Goal: Transaction & Acquisition: Purchase product/service

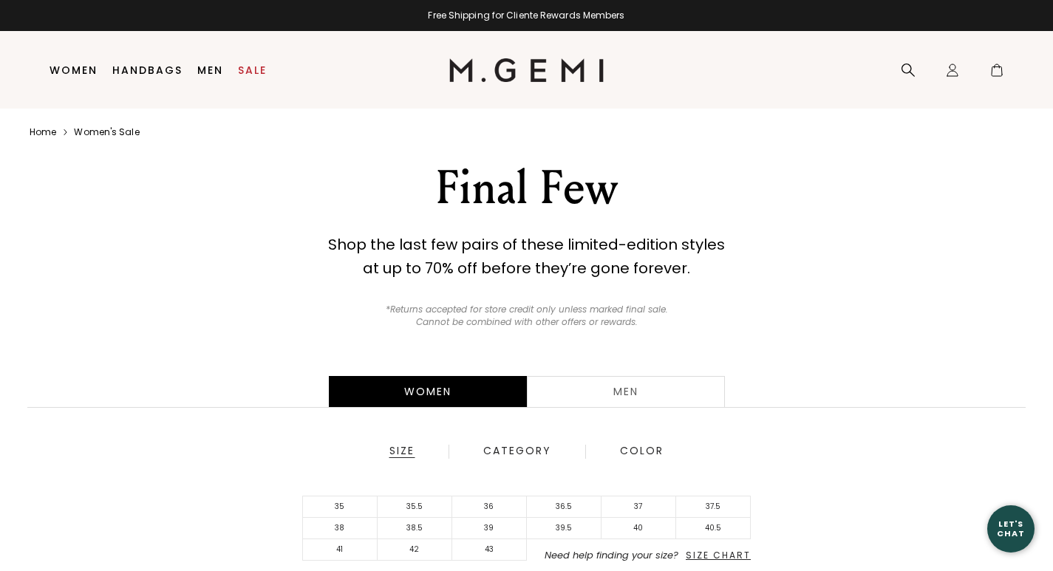
click at [523, 454] on div "Category" at bounding box center [516, 451] width 69 height 13
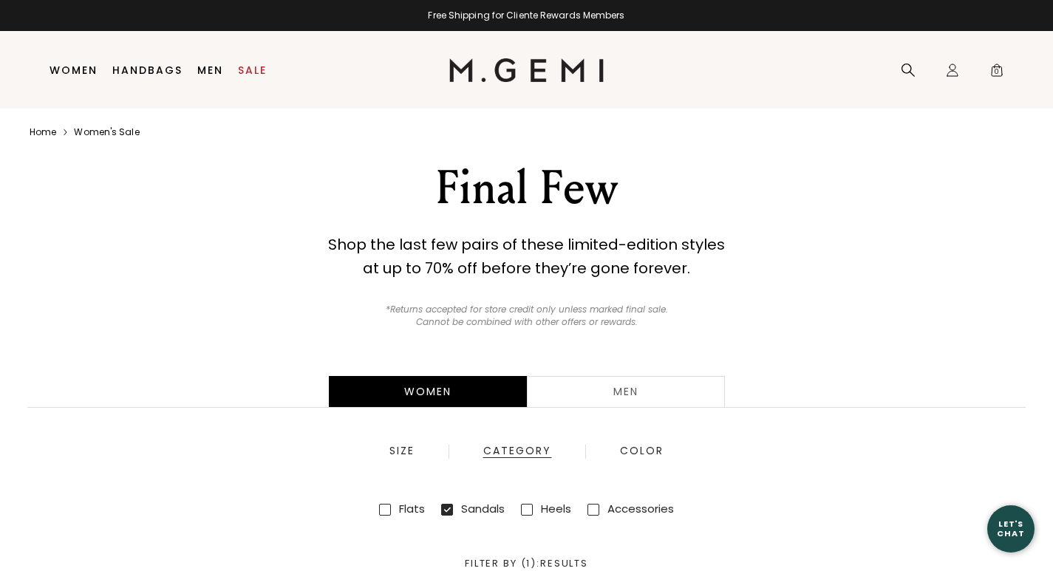
click at [723, 504] on div "Flats Sneakers Sandals Boots Heels Accessories" at bounding box center [526, 509] width 1016 height 26
click at [641, 445] on div "Color" at bounding box center [641, 451] width 45 height 13
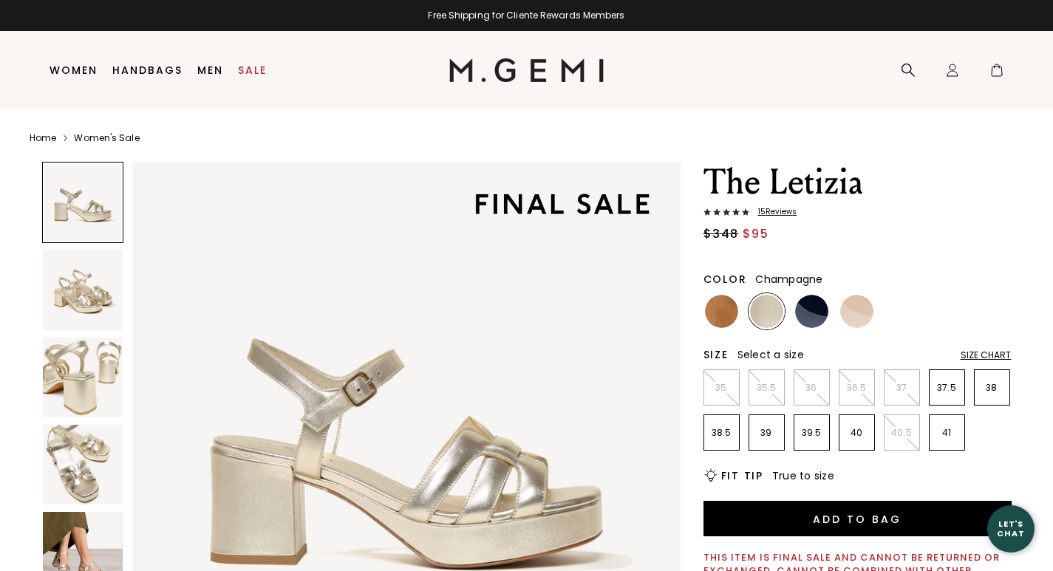
click at [729, 319] on img at bounding box center [721, 311] width 33 height 33
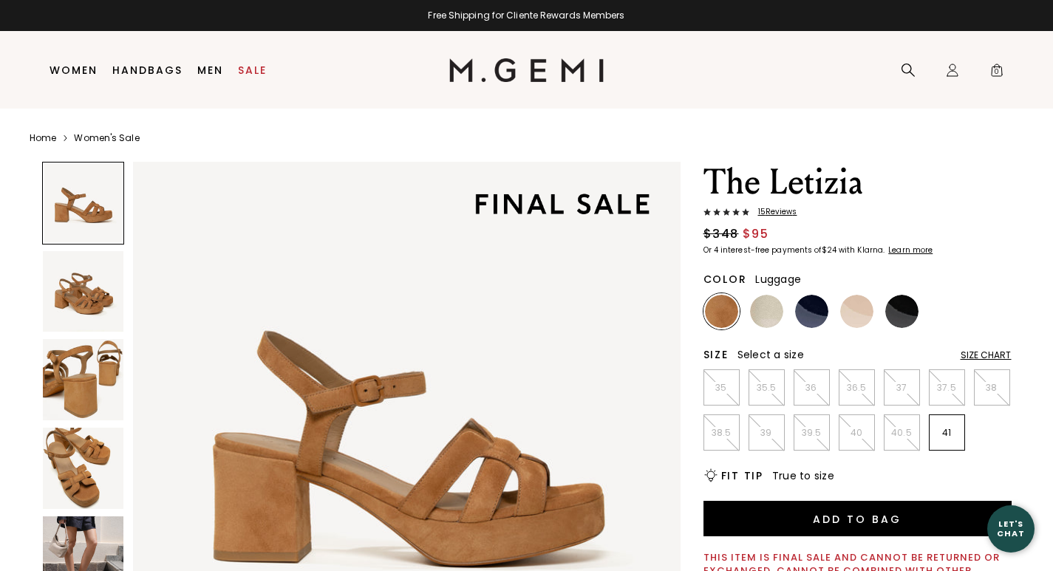
click at [771, 318] on img at bounding box center [766, 311] width 33 height 33
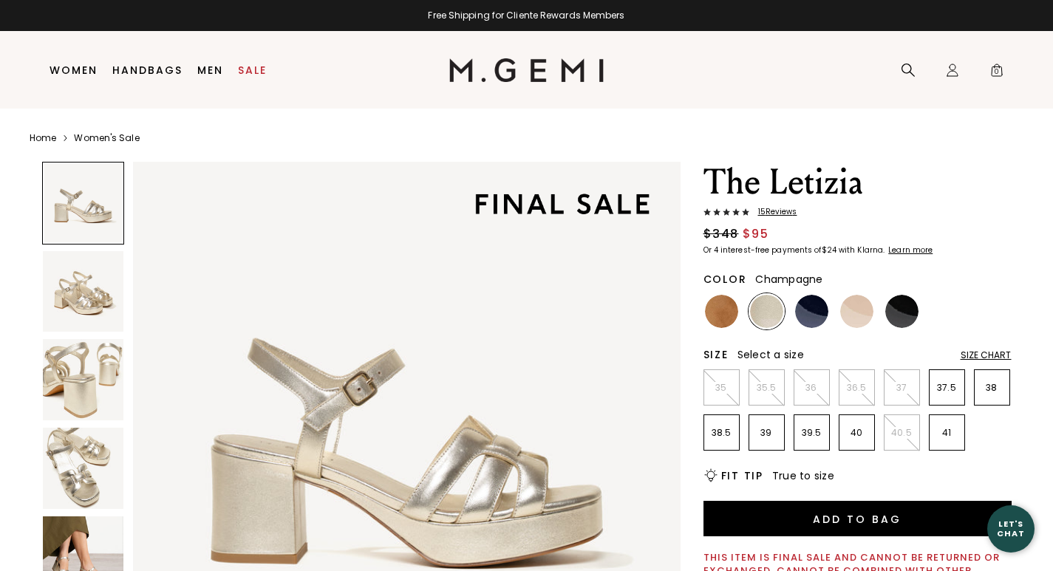
click at [813, 321] on img at bounding box center [811, 311] width 33 height 33
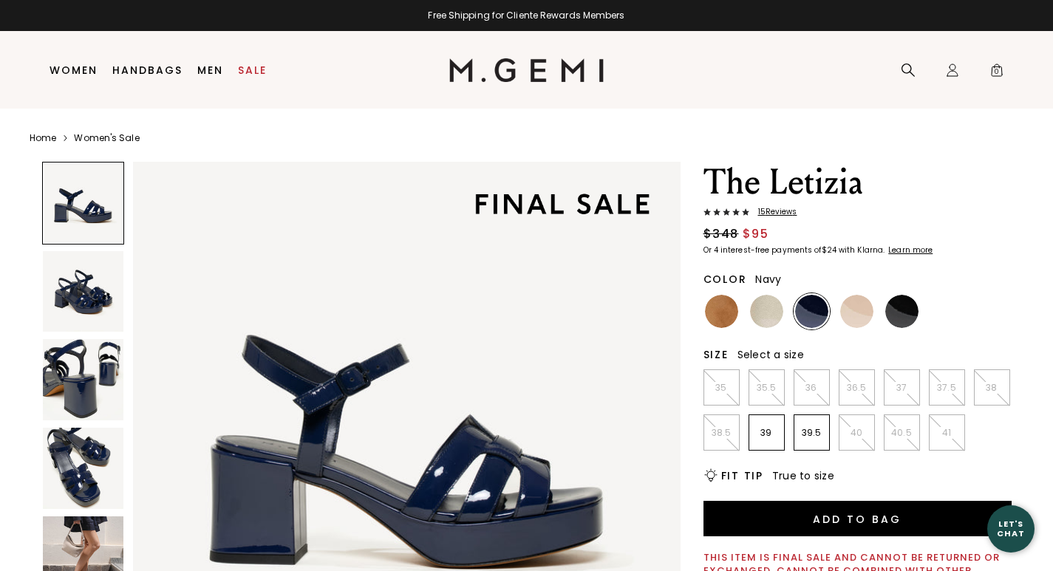
click at [854, 324] on img at bounding box center [856, 311] width 33 height 33
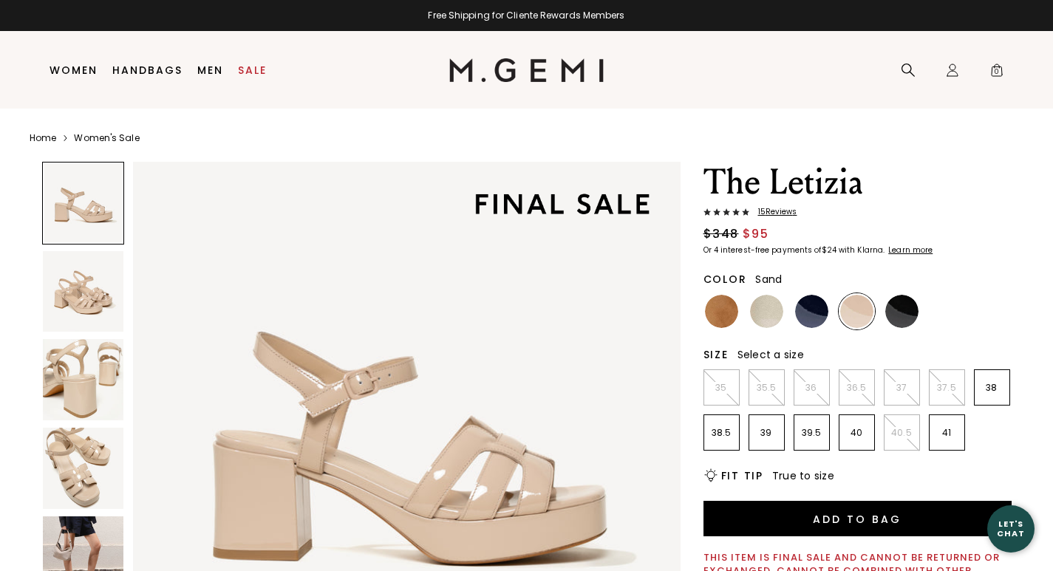
click at [904, 321] on img at bounding box center [901, 311] width 33 height 33
